Goal: Information Seeking & Learning: Learn about a topic

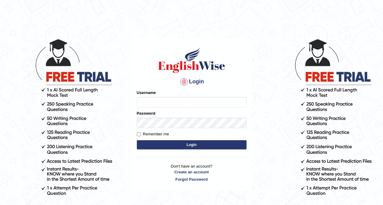
type input "Tshering_123"
click at [186, 144] on button "Login" at bounding box center [192, 145] width 110 height 9
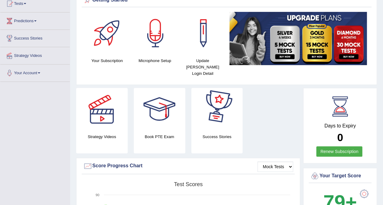
scroll to position [61, 0]
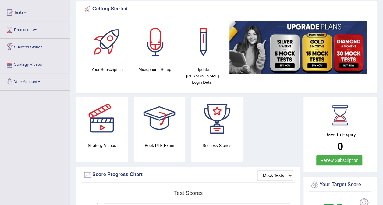
click at [37, 32] on link "Predictions" at bounding box center [34, 28] width 69 height 15
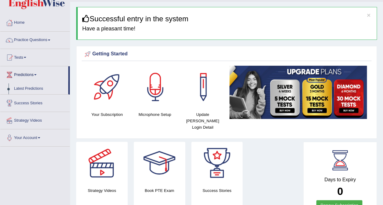
scroll to position [0, 0]
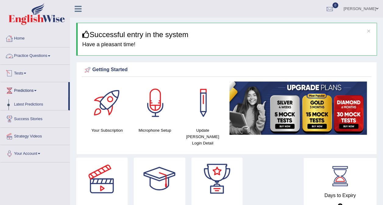
click at [46, 55] on link "Practice Questions" at bounding box center [34, 55] width 69 height 15
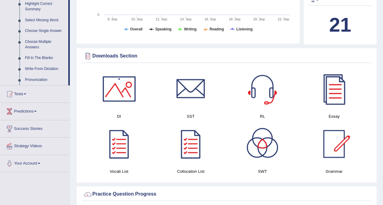
scroll to position [274, 0]
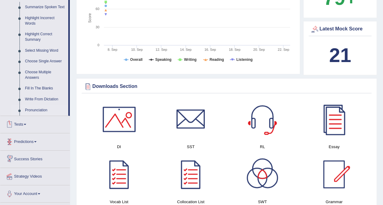
click at [38, 111] on link "Pronunciation" at bounding box center [45, 110] width 46 height 11
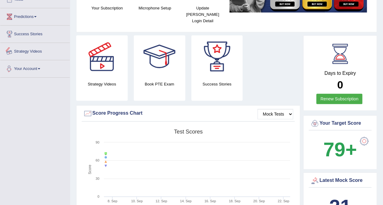
scroll to position [192, 0]
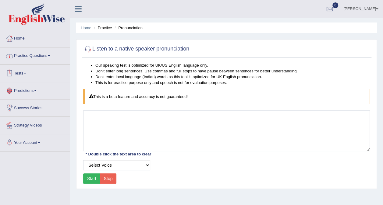
click at [45, 59] on link "Practice Questions" at bounding box center [34, 55] width 69 height 15
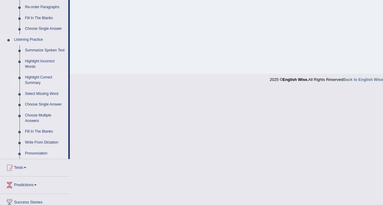
scroll to position [244, 0]
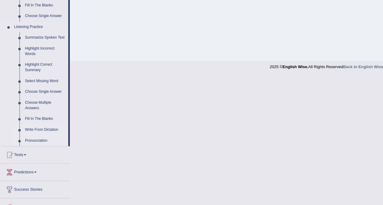
click at [47, 130] on link "Write From Dictation" at bounding box center [45, 130] width 46 height 11
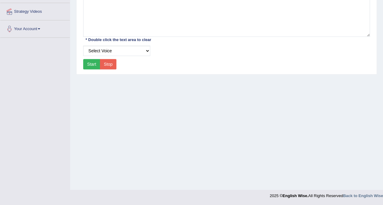
scroll to position [115, 0]
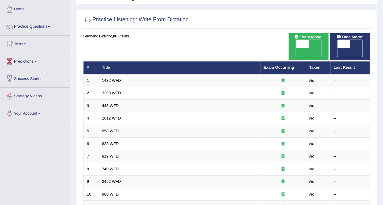
scroll to position [30, 0]
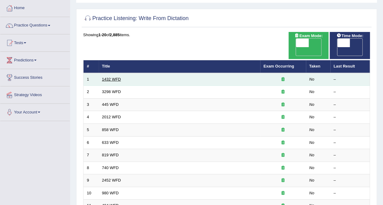
click at [112, 77] on link "1432 WFD" at bounding box center [111, 79] width 19 height 5
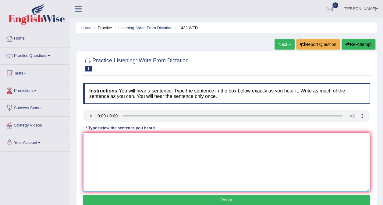
click at [95, 151] on textarea at bounding box center [226, 162] width 287 height 59
click at [104, 141] on textarea "More phycial activies is beneficial to your health." at bounding box center [226, 162] width 287 height 59
type textarea "More physical activies is beneficial to your health."
click at [205, 199] on button "Verify" at bounding box center [226, 200] width 287 height 10
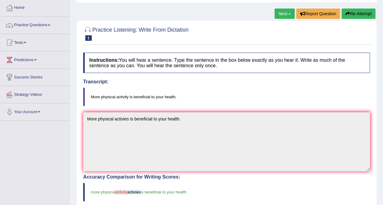
scroll to position [30, 0]
click at [286, 12] on link "Next »" at bounding box center [285, 14] width 20 height 10
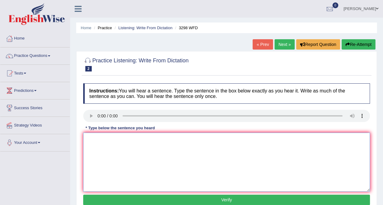
click at [96, 139] on textarea at bounding box center [226, 162] width 287 height 59
type textarea "a"
type textarea "anmal appem t be both [PERSON_NAME] and distivt that to an huamn"
click at [113, 140] on textarea "anmal appem t be both [PERSON_NAME] and distivt that to an huamn" at bounding box center [226, 162] width 287 height 59
drag, startPoint x: 197, startPoint y: 139, endPoint x: 77, endPoint y: 141, distance: 119.8
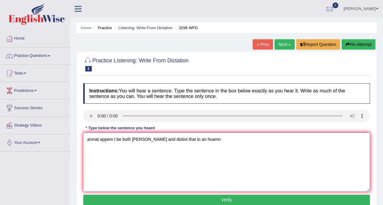
click at [77, 141] on div "Practice Listening: Write From Dictation 2 3298 WFD Instructions: You will hear…" at bounding box center [226, 132] width 301 height 162
click at [163, 157] on textarea at bounding box center [226, 162] width 287 height 59
type textarea "Animal behaviour apears to both similar and distinct so that to human."
click at [216, 198] on button "Verify" at bounding box center [226, 200] width 287 height 10
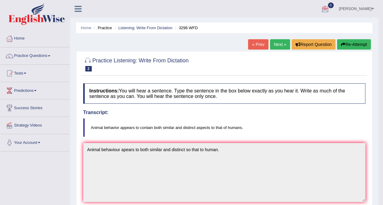
click at [273, 42] on link "Next »" at bounding box center [280, 44] width 20 height 10
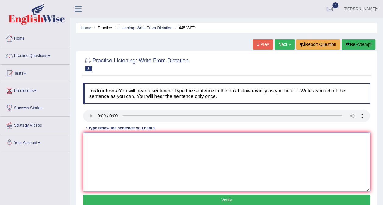
click at [100, 144] on textarea at bounding box center [226, 162] width 287 height 59
click at [109, 150] on textarea at bounding box center [226, 162] width 287 height 59
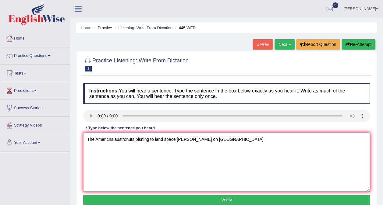
click at [108, 140] on textarea "The Americns austronuts plsning to land space shipe on Mars." at bounding box center [226, 162] width 287 height 59
click at [144, 141] on textarea "The Americans austronuts plsning to land space shipe on Mars." at bounding box center [226, 162] width 287 height 59
click at [190, 140] on textarea "The Americans austronuts planing to land space shipe on Mars." at bounding box center [226, 162] width 287 height 59
click at [178, 141] on textarea "The Americans austronuts planing to land spaceship on Mars." at bounding box center [226, 162] width 287 height 59
click at [145, 141] on textarea "The Americans austronuts planing to land space ship on Mars." at bounding box center [226, 162] width 287 height 59
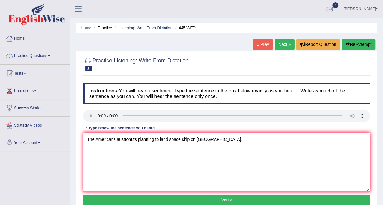
click at [155, 141] on textarea "The Americans austronuts planning to land space ship on Mars." at bounding box center [226, 162] width 287 height 59
type textarea "The Americans austronuts planning planing to land space ship on Mars."
click at [238, 200] on button "Verify" at bounding box center [226, 200] width 287 height 10
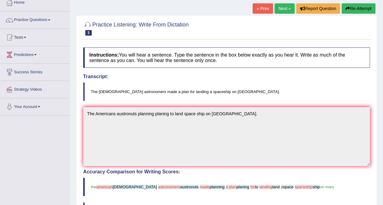
scroll to position [35, 0]
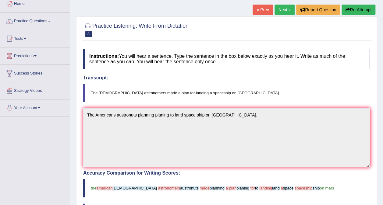
drag, startPoint x: 361, startPoint y: 6, endPoint x: 359, endPoint y: 11, distance: 4.8
click at [361, 6] on button "Re-Attempt" at bounding box center [359, 10] width 34 height 10
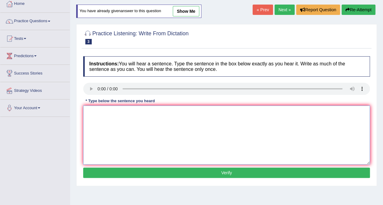
click at [144, 112] on textarea at bounding box center [226, 135] width 287 height 59
click at [139, 118] on textarea "The Americans" at bounding box center [226, 135] width 287 height 59
type textarea "The Americans austronumors"
click at [149, 113] on textarea "The Americans austronumors" at bounding box center [226, 135] width 287 height 59
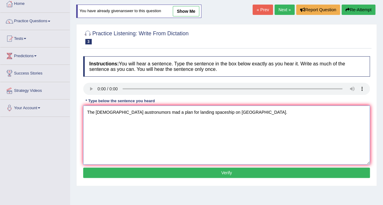
click at [153, 114] on textarea "The Americans austronumors mad a plan for landing spaceship on Mars." at bounding box center [226, 135] width 287 height 59
click at [182, 123] on textarea "The Americans austronumors made a plan for landing spaceship on Mars." at bounding box center [226, 135] width 287 height 59
click at [244, 127] on textarea "The Americans austronumors made a plan for landing spaceship on Mars." at bounding box center [226, 135] width 287 height 59
click at [122, 113] on textarea "The Americans austronumors made a plan for landing spaceship on Mars." at bounding box center [226, 135] width 287 height 59
click at [123, 112] on textarea "The Americans austronumors made a plan for landing spaceship on Mars." at bounding box center [226, 135] width 287 height 59
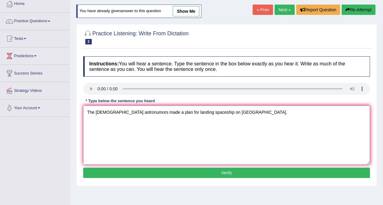
click at [130, 115] on textarea "The Americans astronumors made a plan for landing spaceship on Mars." at bounding box center [226, 135] width 287 height 59
click at [140, 111] on textarea "The Americans astronomors made a plan for landing spaceship on Mars." at bounding box center [226, 135] width 287 height 59
click at [142, 112] on textarea "The Americans astronomors made a plan for landing spaceship on Mars." at bounding box center [226, 135] width 287 height 59
click at [135, 111] on textarea "The Americans astronaut made a plan for landing spaceship on Mars." at bounding box center [226, 135] width 287 height 59
click at [135, 110] on textarea "The Americans astronaut astronomer made a plan for landing spaceship on Mars." at bounding box center [226, 135] width 287 height 59
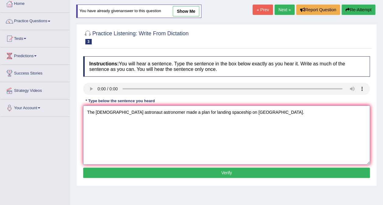
click at [137, 111] on textarea "The Americans astronaut astronomer made a plan for landing spaceship on Mars." at bounding box center [226, 135] width 287 height 59
click at [136, 111] on textarea "The Americans astronaut astronomer made a plan for landing spaceship on Mars." at bounding box center [226, 135] width 287 height 59
type textarea "The Americans astronomer made a plan for landing spaceship on Mars."
click at [214, 168] on button "Verify" at bounding box center [226, 173] width 287 height 10
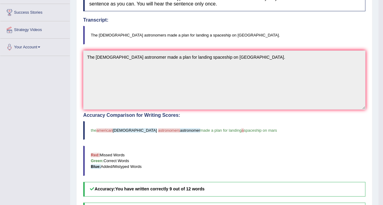
scroll to position [35, 0]
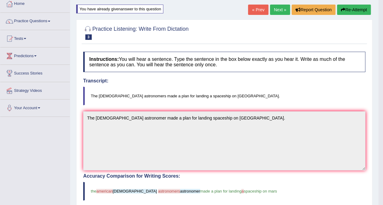
click at [278, 8] on link "Next »" at bounding box center [280, 10] width 20 height 10
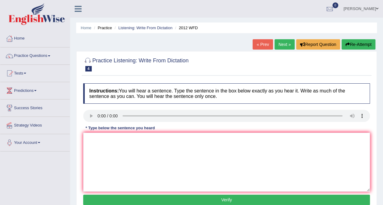
click at [118, 135] on textarea at bounding box center [226, 162] width 287 height 59
click at [109, 145] on textarea at bounding box center [226, 162] width 287 height 59
click at [88, 140] on textarea "there is a great deal debate on this topic." at bounding box center [226, 162] width 287 height 59
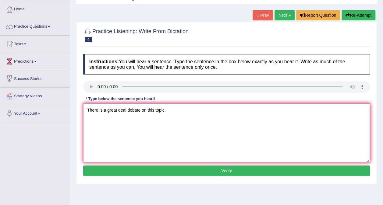
scroll to position [30, 0]
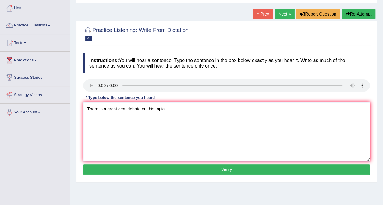
type textarea "There is a great deal debate on this topic."
click at [196, 173] on button "Verify" at bounding box center [226, 170] width 287 height 10
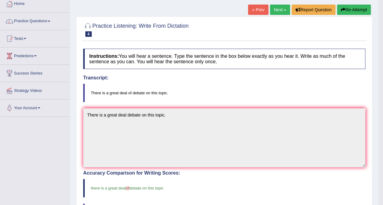
scroll to position [4, 0]
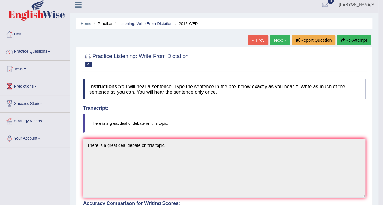
click at [277, 38] on link "Next »" at bounding box center [280, 40] width 20 height 10
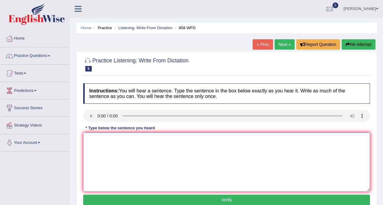
click at [109, 174] on textarea at bounding box center [226, 162] width 287 height 59
click at [91, 139] on textarea at bounding box center [226, 162] width 287 height 59
drag, startPoint x: 100, startPoint y: 140, endPoint x: 104, endPoint y: 138, distance: 4.8
click at [104, 138] on textarea "the year shpofo wreck" at bounding box center [226, 162] width 287 height 59
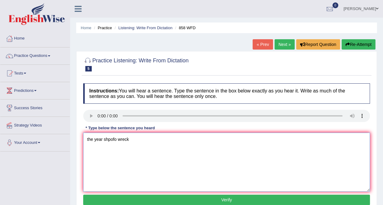
drag, startPoint x: 126, startPoint y: 138, endPoint x: 129, endPoint y: 139, distance: 3.6
click at [129, 139] on textarea "the year shpofo wreck" at bounding box center [226, 162] width 287 height 59
drag, startPoint x: 129, startPoint y: 139, endPoint x: 108, endPoint y: 143, distance: 21.7
click at [108, 143] on textarea "the year shpofo wreck" at bounding box center [226, 162] width 287 height 59
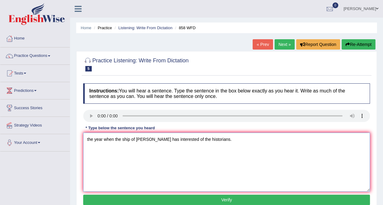
click at [137, 141] on textarea "the year when the ship of [PERSON_NAME] has interested of the historians." at bounding box center [226, 162] width 287 height 59
click at [133, 141] on textarea "the year when the ship of [PERSON_NAME] has interested of the historians." at bounding box center [226, 162] width 287 height 59
click at [131, 138] on textarea "the year when the ship of [PERSON_NAME] has interested of the historians." at bounding box center [226, 162] width 287 height 59
drag, startPoint x: 133, startPoint y: 138, endPoint x: 152, endPoint y: 143, distance: 18.8
click at [134, 138] on textarea "the year when the ship of werck has interested of the historians." at bounding box center [226, 162] width 287 height 59
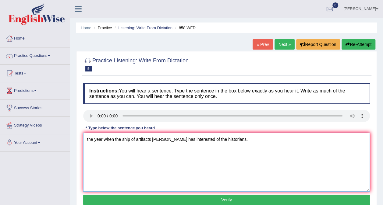
click at [151, 141] on textarea "the year when the ship of artifacts werck has interested of the historians." at bounding box center [226, 162] width 287 height 59
click at [182, 141] on textarea "the year when the ship of artifacts was werck has interested of the historians." at bounding box center [226, 162] width 287 height 59
click at [181, 141] on textarea "the year when the ship of artifacts was werck has interested of the historians." at bounding box center [226, 162] width 287 height 59
click at [90, 140] on textarea "the year when the ship of artifacts was werck interested of the historians." at bounding box center [226, 162] width 287 height 59
type textarea "The year when the ship of artifacts was werck interested of the historians."
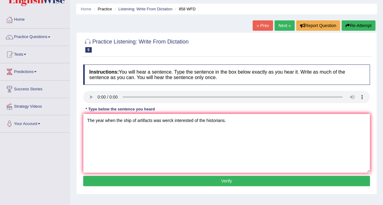
scroll to position [30, 0]
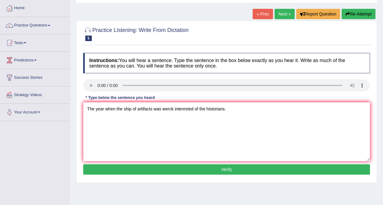
click at [207, 169] on button "Verify" at bounding box center [226, 170] width 287 height 10
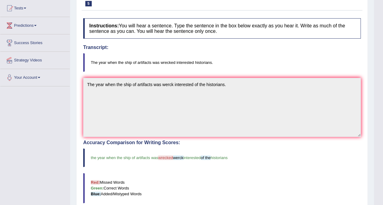
scroll to position [0, 0]
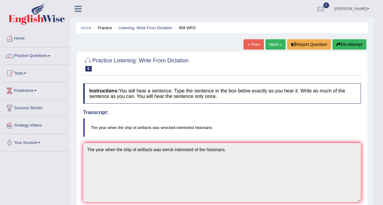
click at [276, 44] on link "Next »" at bounding box center [275, 44] width 20 height 10
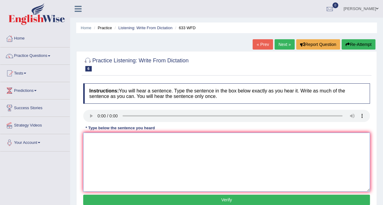
click at [93, 138] on textarea at bounding box center [226, 162] width 287 height 59
click at [100, 141] on textarea at bounding box center [226, 162] width 287 height 59
click at [89, 140] on textarea "rstemufb" at bounding box center [226, 162] width 287 height 59
click at [88, 140] on textarea "reasearch shows that exercise makes us feel better." at bounding box center [226, 162] width 287 height 59
type textarea "Reasearch shows that exercise makes us feel better."
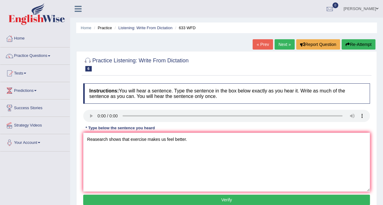
click at [216, 198] on button "Verify" at bounding box center [226, 200] width 287 height 10
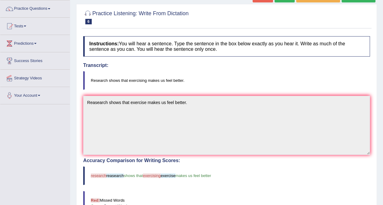
scroll to position [26, 0]
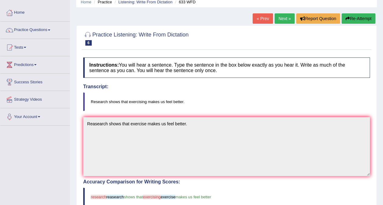
click at [280, 17] on link "Next »" at bounding box center [285, 18] width 20 height 10
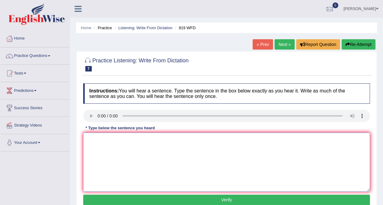
click at [93, 135] on textarea at bounding box center [226, 162] width 287 height 59
click at [88, 139] on textarea "pabto though out the lives" at bounding box center [226, 162] width 287 height 59
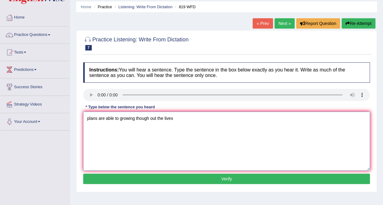
scroll to position [23, 0]
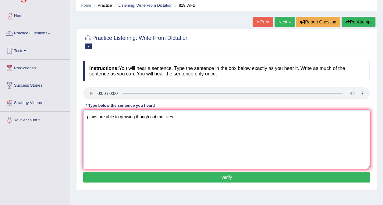
click at [89, 119] on textarea "plans are able to growing though out the lives" at bounding box center [226, 139] width 287 height 59
click at [119, 119] on textarea "Plans are able to growing though out the lives" at bounding box center [226, 139] width 287 height 59
click at [119, 118] on textarea "Plans are able to continue growing though out the lives" at bounding box center [226, 139] width 287 height 59
click at [151, 118] on textarea "Plans are able to continue growing though out the lives" at bounding box center [226, 139] width 287 height 59
click at [146, 118] on textarea "Plans are able to continue grow though out the lives" at bounding box center [226, 139] width 287 height 59
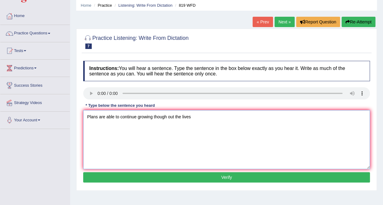
click at [168, 118] on textarea "Plans are able to continue growing though out the lives" at bounding box center [226, 139] width 287 height 59
click at [179, 116] on textarea "Plans are able to continue growing thoughout the lives" at bounding box center [226, 139] width 287 height 59
type textarea "Plans are able to continue growing thoughout their lives"
click at [212, 177] on button "Verify" at bounding box center [226, 178] width 287 height 10
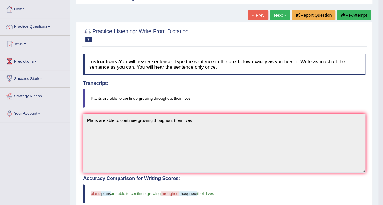
scroll to position [29, 0]
click at [277, 15] on link "Next »" at bounding box center [280, 15] width 20 height 10
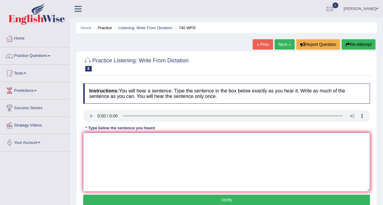
click at [85, 138] on textarea at bounding box center [226, 162] width 287 height 59
click at [189, 140] on textarea "A series of observesiton has carried out in th [GEOGRAPHIC_DATA]" at bounding box center [226, 162] width 287 height 59
click at [132, 140] on textarea "A series of observesiton has carried out in th classroom." at bounding box center [226, 162] width 287 height 59
click at [140, 139] on textarea "A series of observetion has carried out in th classroom." at bounding box center [226, 162] width 287 height 59
click at [180, 139] on textarea "A series of observetion has been carried out in th classroom." at bounding box center [226, 162] width 287 height 59
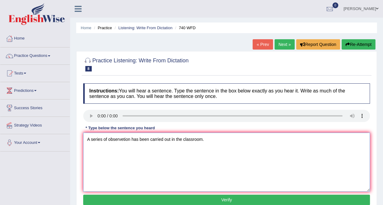
click at [131, 140] on textarea "A series of observetion has been carried out in the classroom." at bounding box center [226, 162] width 287 height 59
click at [130, 142] on textarea "A series of observetion observation has been carried out in the classroom." at bounding box center [226, 162] width 287 height 59
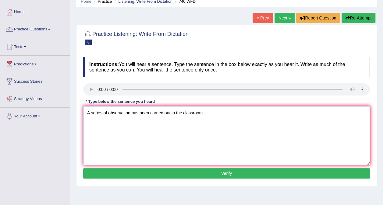
scroll to position [27, 0]
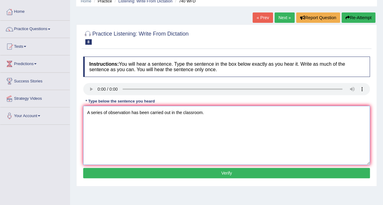
type textarea "A series of observation has been carried out in the classroom."
click at [201, 174] on button "Verify" at bounding box center [226, 173] width 287 height 10
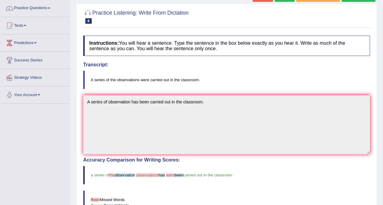
scroll to position [0, 0]
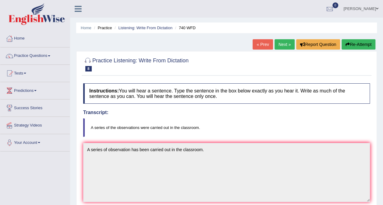
click at [288, 45] on link "Next »" at bounding box center [285, 44] width 20 height 10
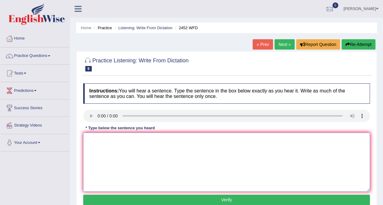
click at [91, 141] on textarea at bounding box center [226, 162] width 287 height 59
click at [88, 138] on textarea "i i the b of val of knoelwdge" at bounding box center [226, 162] width 287 height 59
drag, startPoint x: 212, startPoint y: 141, endPoint x: 159, endPoint y: 140, distance: 52.7
click at [159, 140] on textarea "it is the debate of value of knowledge. i the b of val of knoelwdge" at bounding box center [226, 162] width 287 height 59
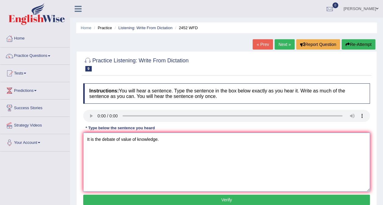
click at [136, 141] on textarea "It is the debate of value of knowledge." at bounding box center [226, 162] width 287 height 59
click at [164, 139] on textarea "It is the debate of value of the knowledge." at bounding box center [226, 162] width 287 height 59
click at [120, 141] on textarea "It is the debate of value of the knowledge." at bounding box center [226, 162] width 287 height 59
click at [157, 140] on textarea "It is the debate about the value of the knowledge." at bounding box center [226, 162] width 287 height 59
type textarea "It is the debate about the value of knowledge."
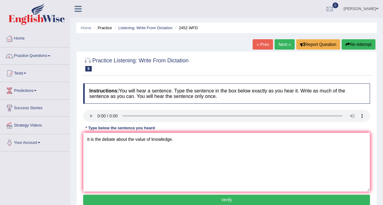
click at [166, 198] on button "Verify" at bounding box center [226, 200] width 287 height 10
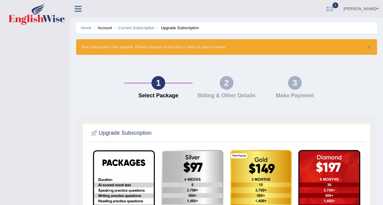
click at [368, 9] on link "[PERSON_NAME]" at bounding box center [361, 8] width 44 height 16
